Goal: Understand process/instructions: Learn how to perform a task or action

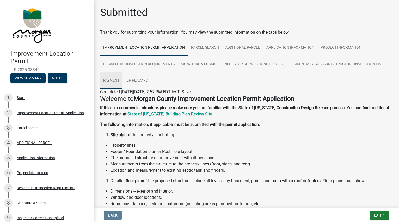
click at [115, 82] on link "Payment" at bounding box center [111, 81] width 22 height 17
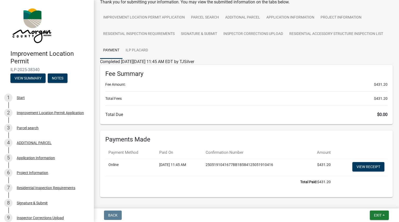
scroll to position [47, 0]
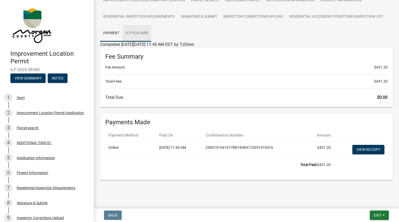
click at [136, 31] on link "ILP Placard" at bounding box center [137, 33] width 29 height 17
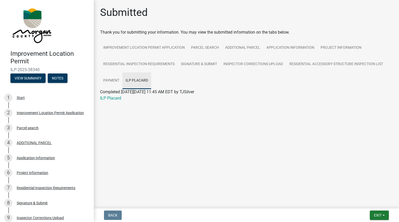
scroll to position [0, 0]
click at [115, 85] on link "Payment" at bounding box center [111, 81] width 22 height 17
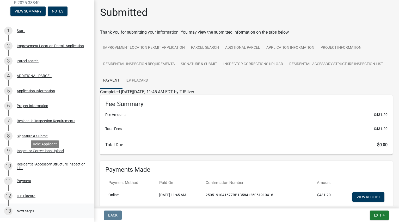
scroll to position [112, 0]
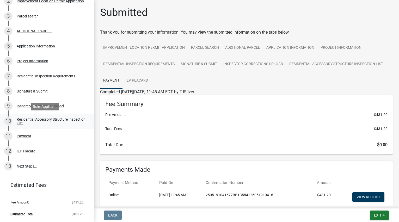
click at [23, 122] on div "Residential Accessory Structure Inspection List" at bounding box center [51, 121] width 69 height 7
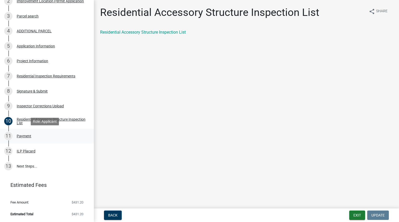
click at [23, 133] on div "11 Payment" at bounding box center [44, 136] width 81 height 8
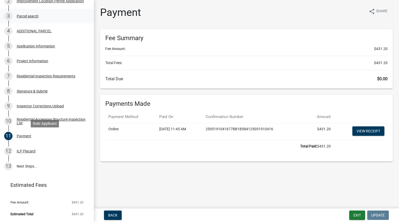
scroll to position [0, 0]
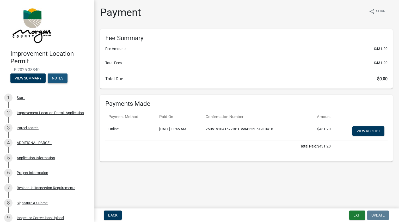
click at [55, 80] on button "Notes" at bounding box center [58, 78] width 20 height 9
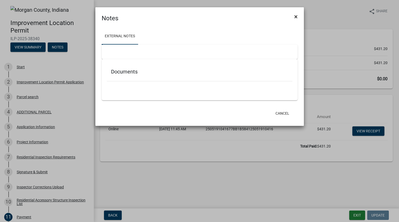
click at [298, 15] on button "×" at bounding box center [296, 16] width 12 height 15
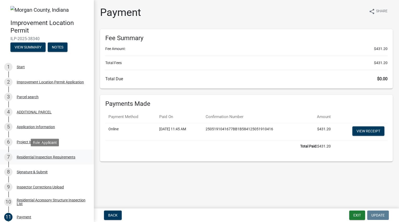
click at [33, 159] on div "Residential Inspection Requirements" at bounding box center [46, 157] width 59 height 4
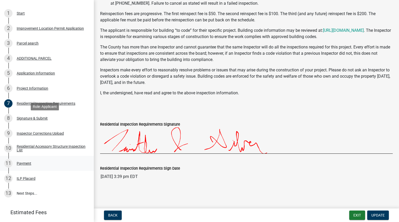
scroll to position [81, 0]
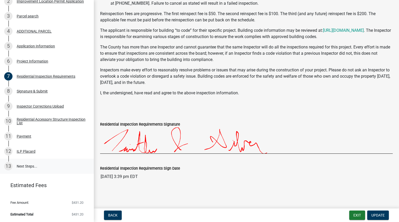
click at [29, 166] on link "13 Next Steps..." at bounding box center [47, 166] width 94 height 15
click at [27, 152] on div "ILP Placard" at bounding box center [26, 152] width 19 height 4
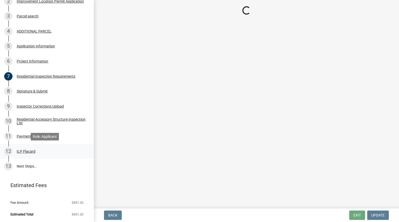
scroll to position [0, 0]
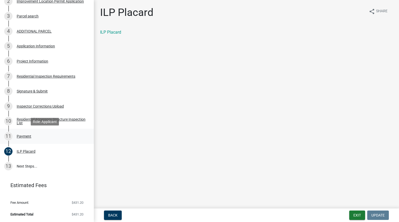
click at [23, 135] on div "Payment" at bounding box center [24, 137] width 15 height 4
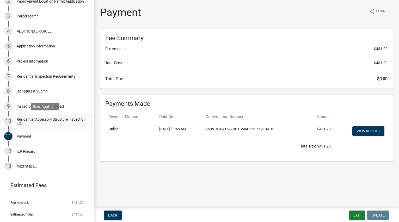
click at [31, 119] on div "Residential Accessory Structure Inspection List" at bounding box center [51, 121] width 69 height 7
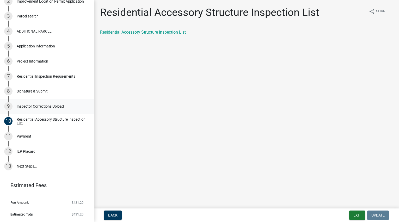
click at [44, 108] on div "9 Inspector Corrections Upload" at bounding box center [44, 106] width 81 height 8
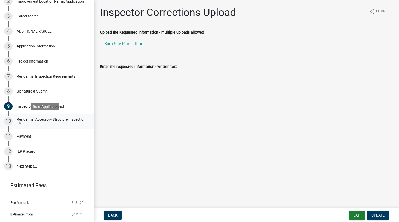
click at [32, 118] on div "Residential Accessory Structure Inspection List" at bounding box center [51, 121] width 69 height 7
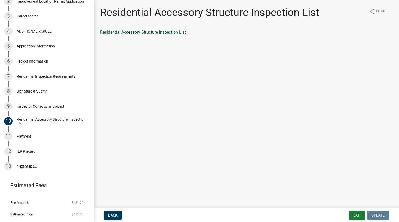
click at [139, 34] on link "Residential Accessory Structure Inspection List" at bounding box center [143, 32] width 86 height 5
